Goal: Check status: Check status

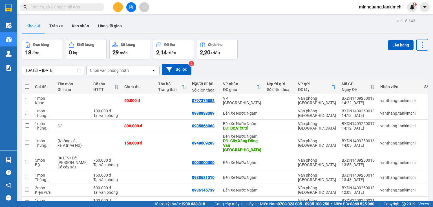
click at [74, 9] on input "text" at bounding box center [64, 7] width 66 height 6
click at [99, 6] on span at bounding box center [100, 7] width 3 height 6
click at [74, 7] on input "text" at bounding box center [64, 7] width 66 height 6
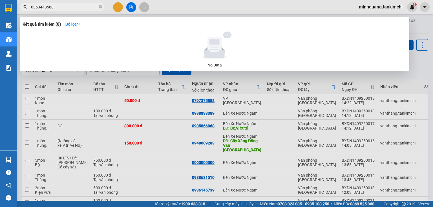
click at [81, 8] on input "0363448588" at bounding box center [64, 7] width 66 height 6
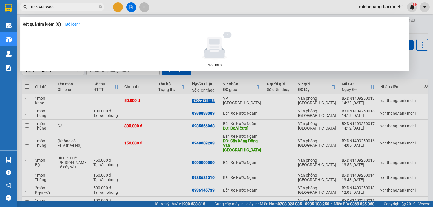
click at [81, 8] on input "0363448588" at bounding box center [64, 7] width 66 height 6
type input "0363448588"
